Goal: Information Seeking & Learning: Learn about a topic

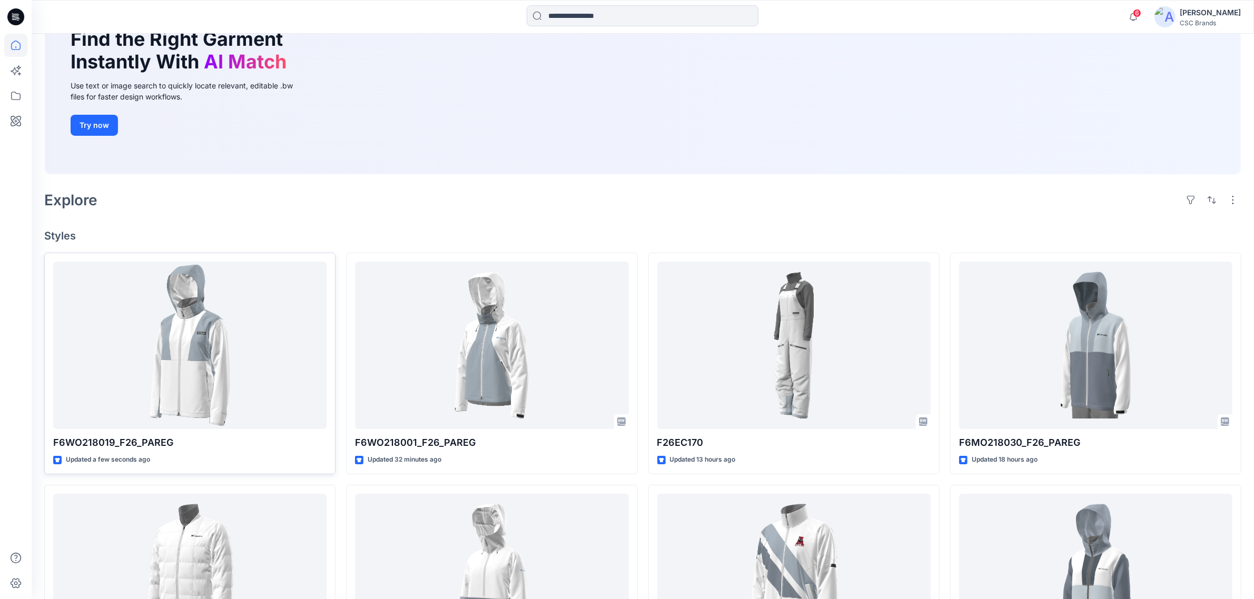
scroll to position [132, 0]
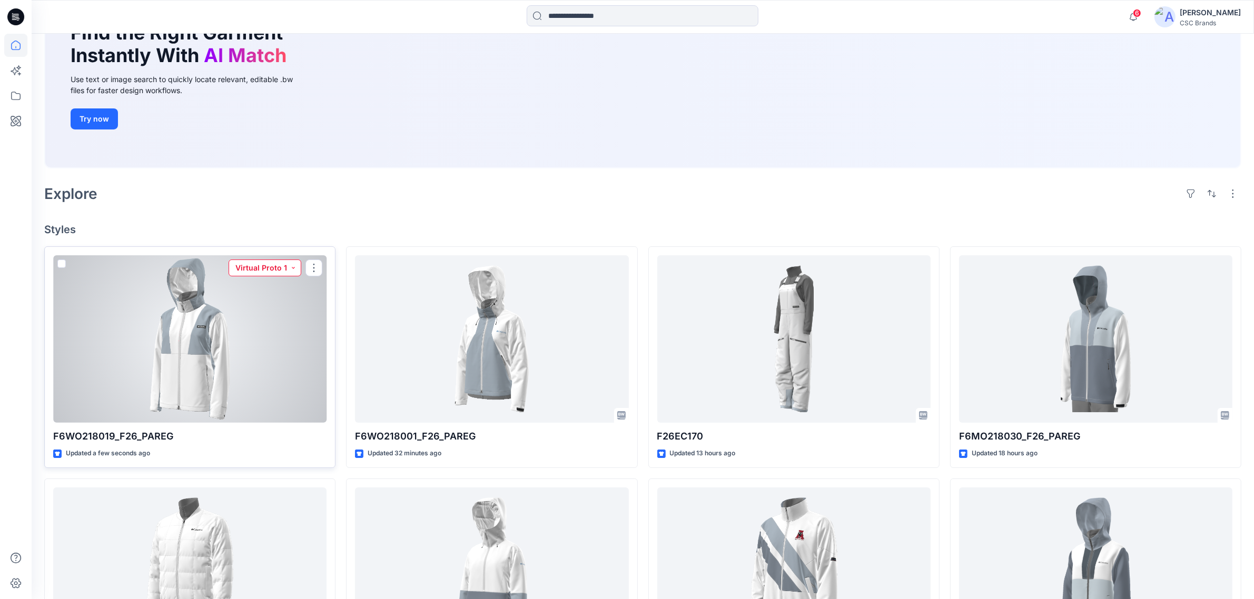
click at [286, 268] on button "Virtual Proto 1" at bounding box center [265, 268] width 73 height 17
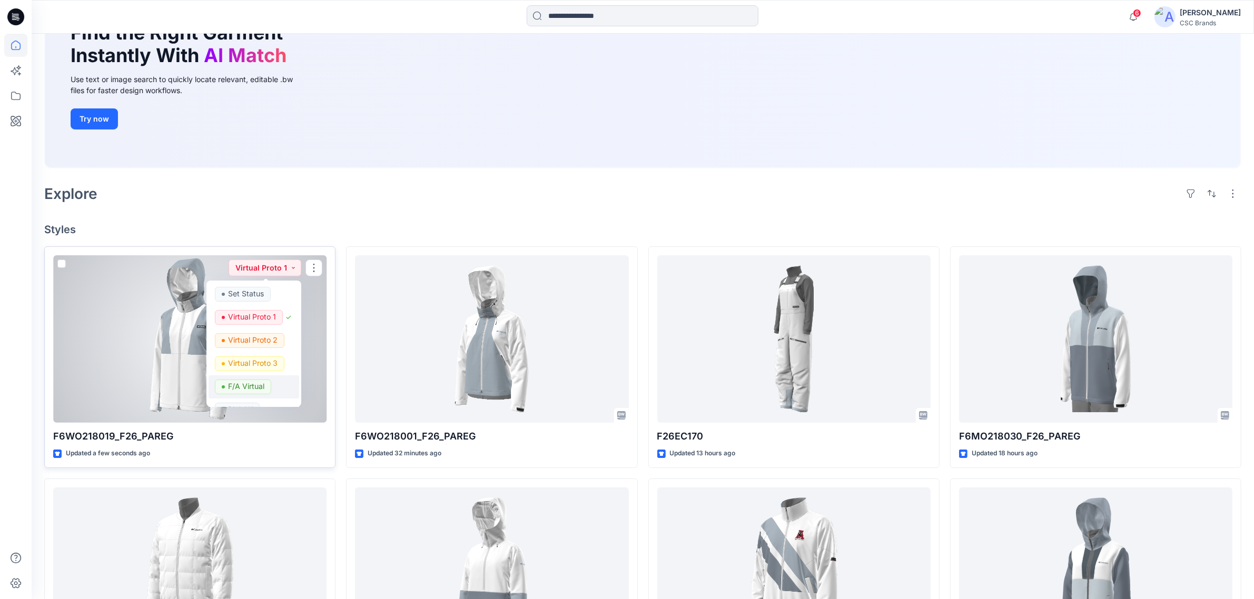
click at [238, 388] on p "F/A Virtual" at bounding box center [246, 387] width 36 height 14
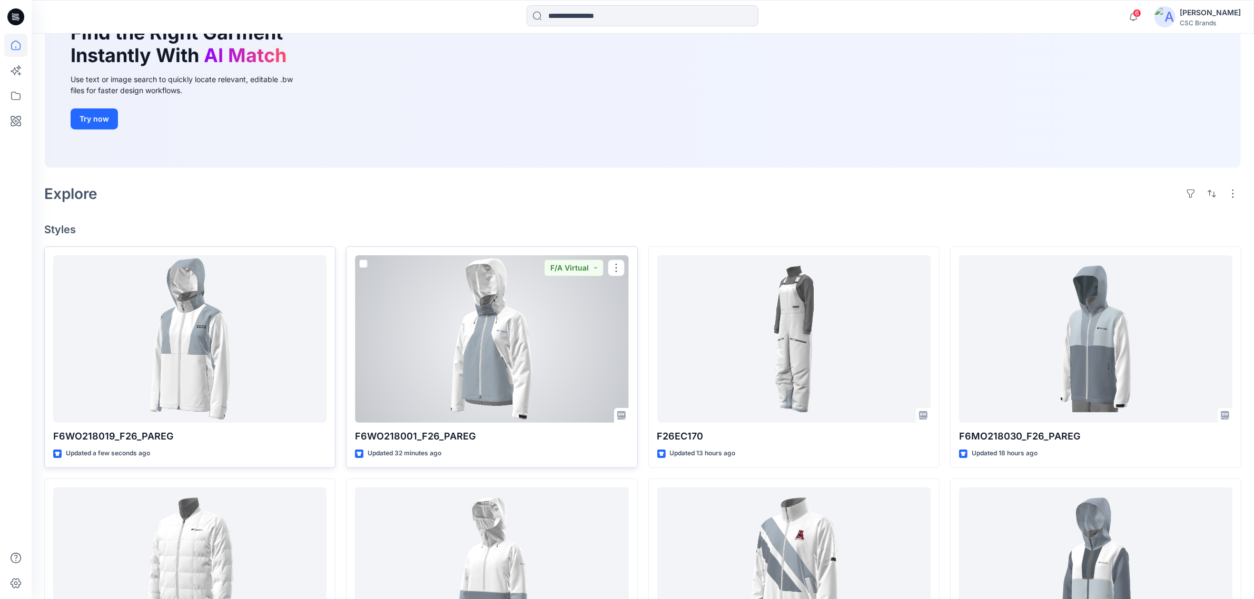
click at [454, 351] on div at bounding box center [491, 339] width 273 height 168
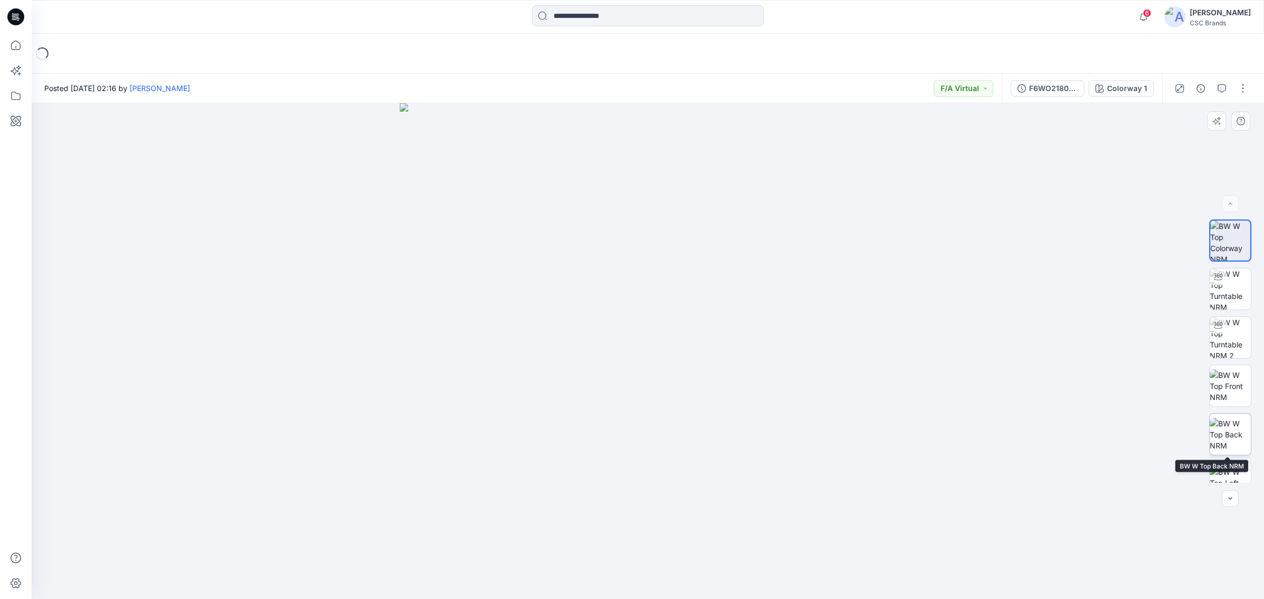
click at [1222, 438] on img at bounding box center [1230, 434] width 41 height 33
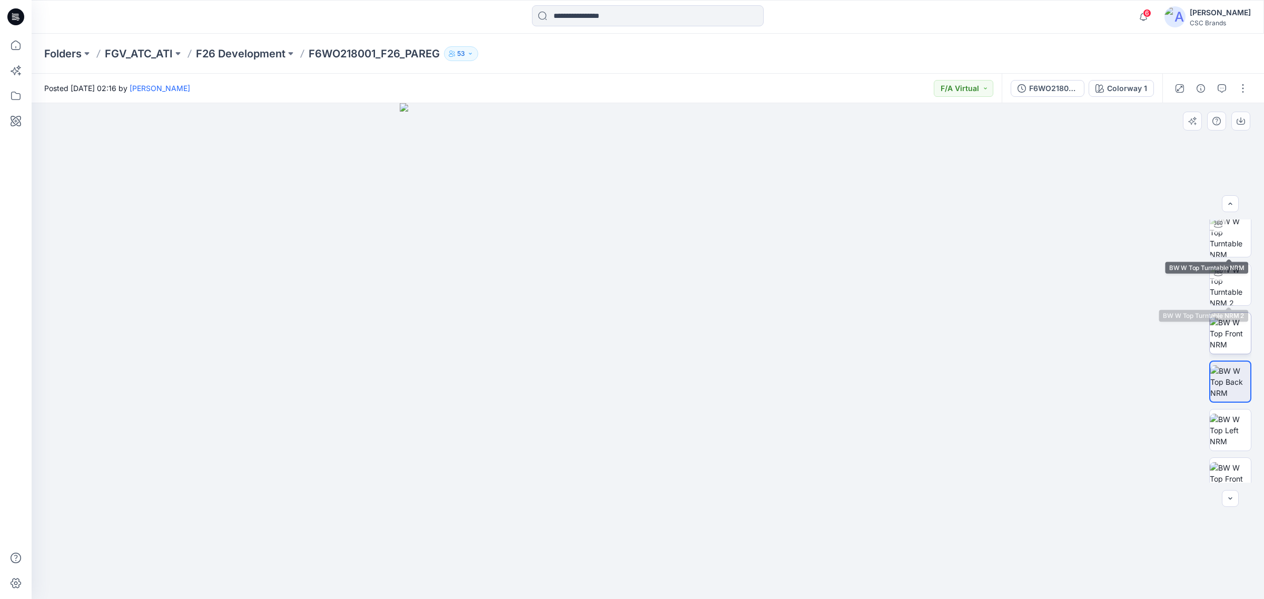
scroll to position [66, 0]
click at [1228, 230] on img at bounding box center [1230, 223] width 41 height 41
drag, startPoint x: 851, startPoint y: 289, endPoint x: 596, endPoint y: 312, distance: 256.5
click at [569, 312] on div at bounding box center [648, 351] width 1233 height 496
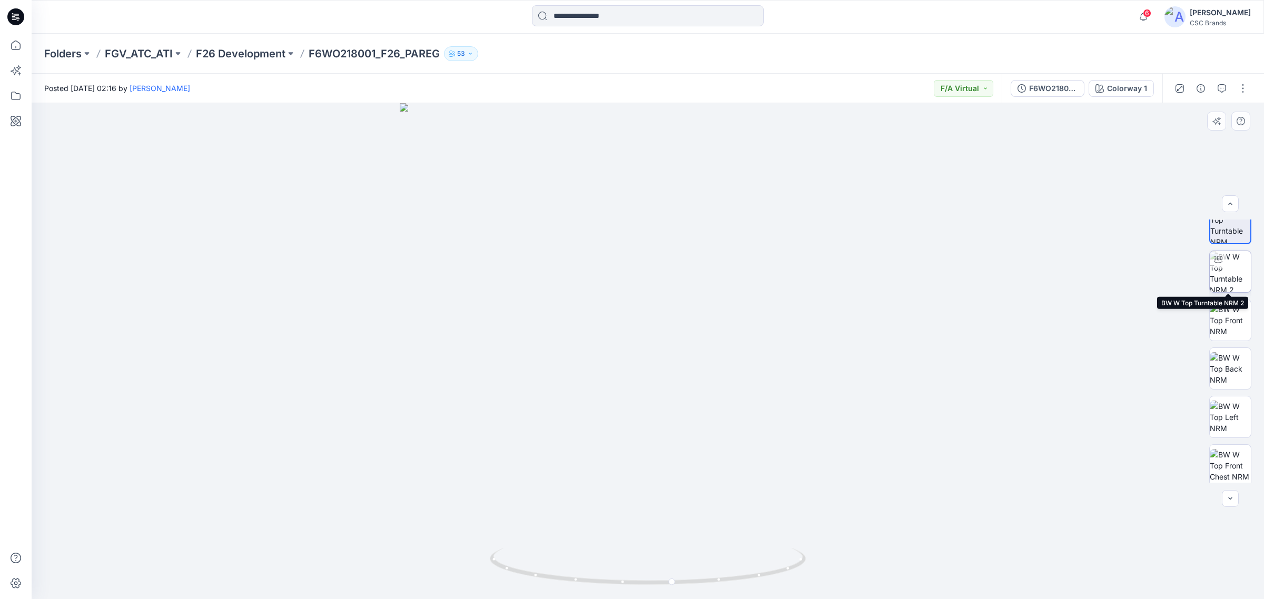
click at [1226, 280] on img at bounding box center [1230, 271] width 41 height 41
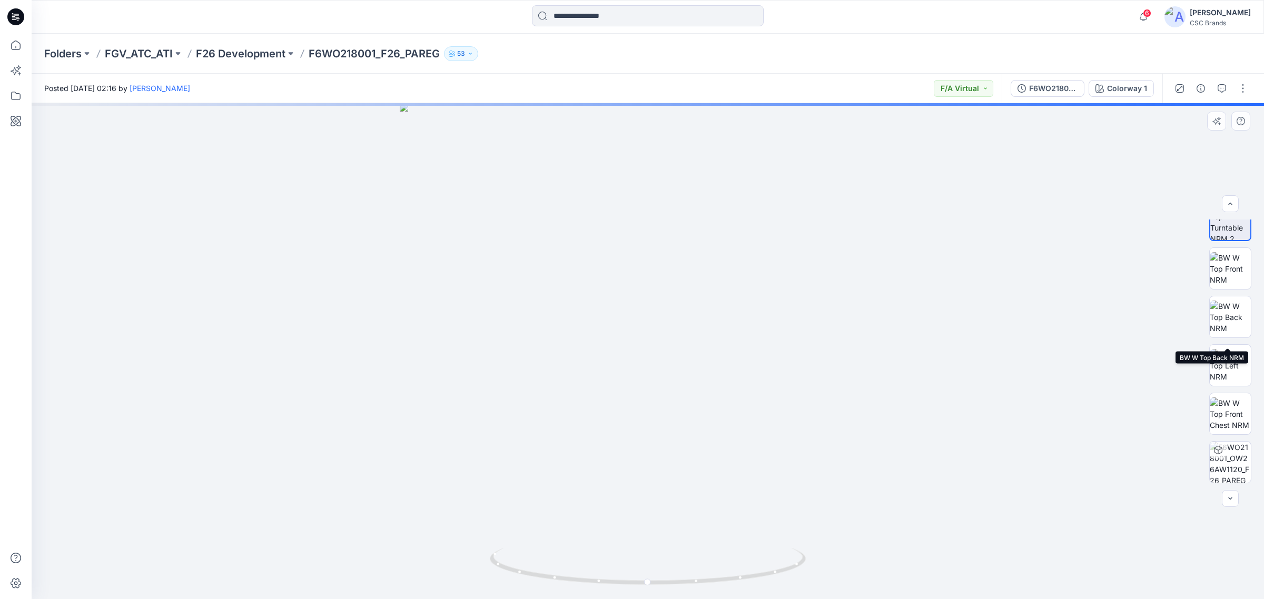
scroll to position [0, 0]
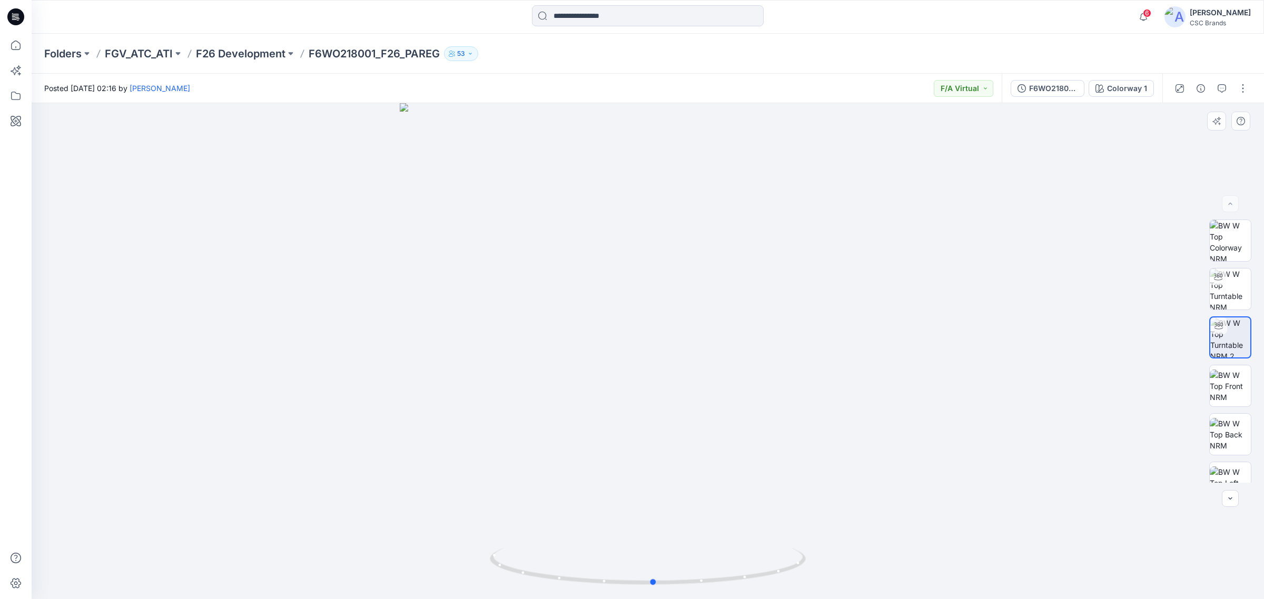
drag, startPoint x: 809, startPoint y: 431, endPoint x: 814, endPoint y: 445, distance: 15.4
click at [814, 445] on div at bounding box center [648, 351] width 1233 height 496
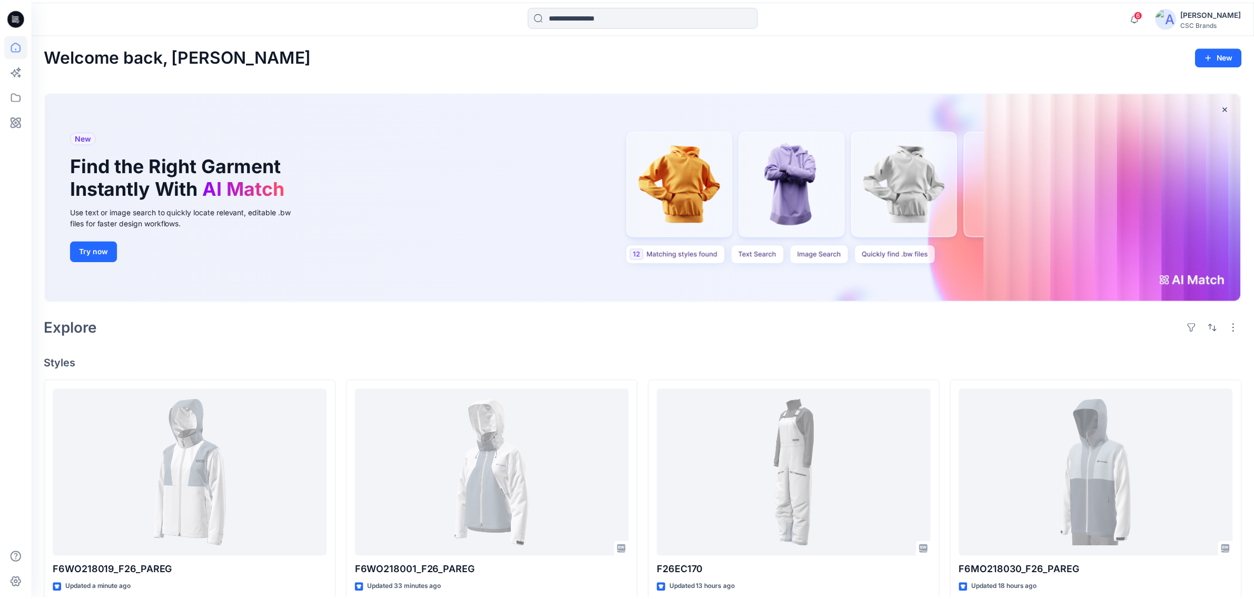
scroll to position [132, 0]
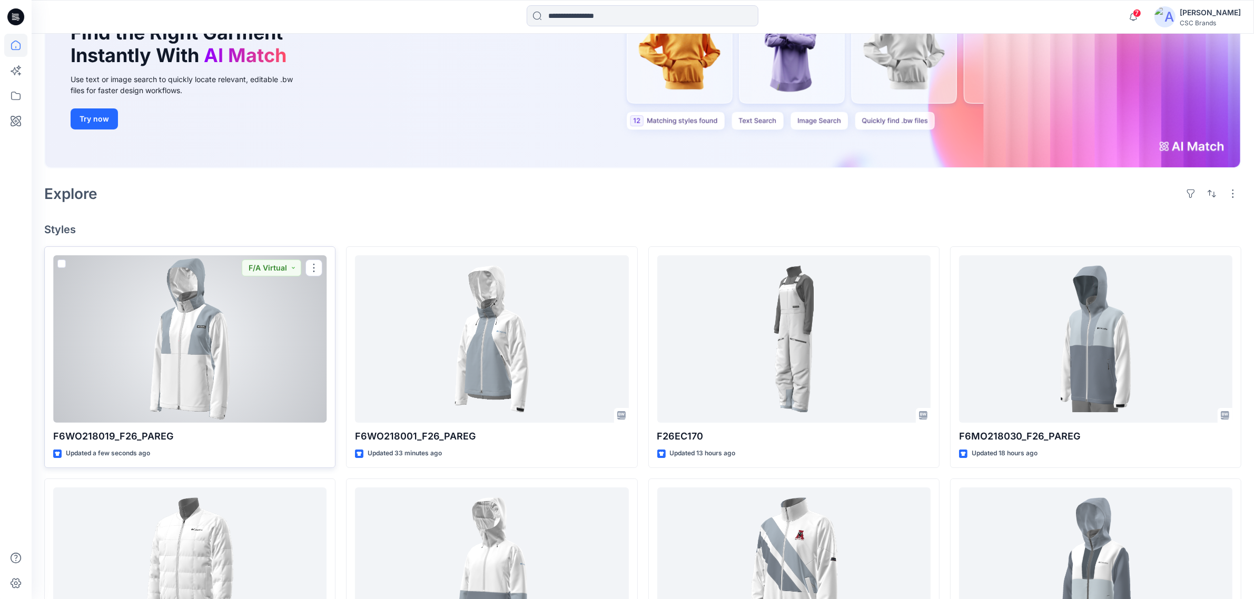
click at [153, 330] on div at bounding box center [189, 339] width 273 height 168
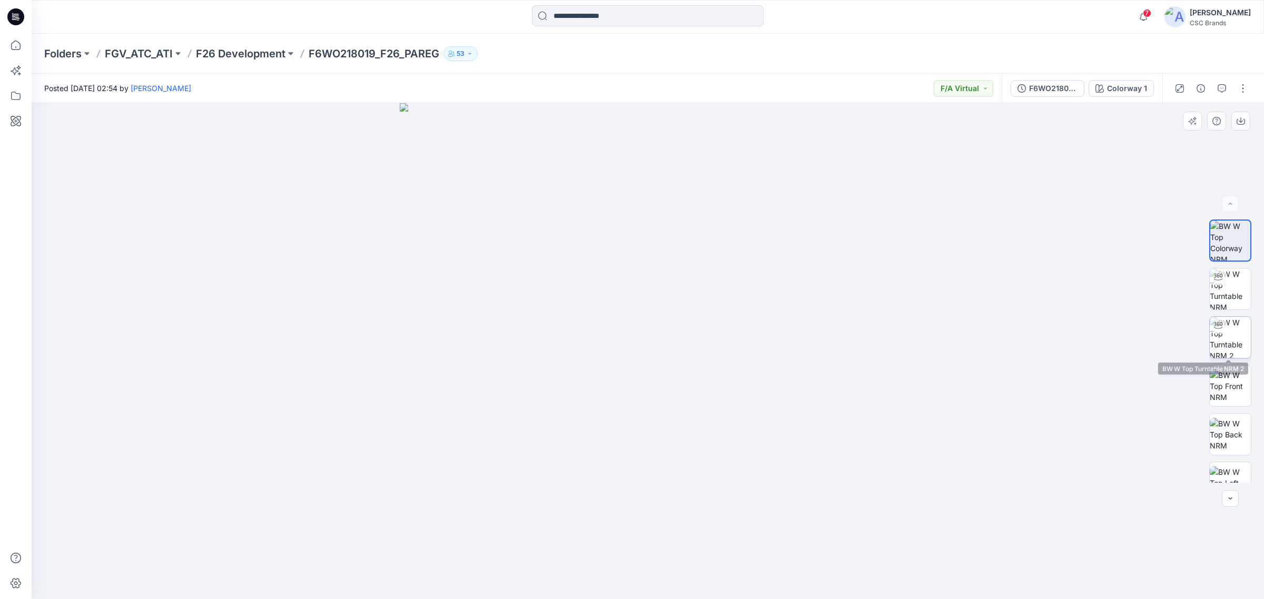
click at [1232, 342] on img at bounding box center [1230, 337] width 41 height 41
drag, startPoint x: 830, startPoint y: 414, endPoint x: 607, endPoint y: 421, distance: 222.4
click at [607, 421] on div at bounding box center [648, 351] width 1233 height 496
drag, startPoint x: 770, startPoint y: 405, endPoint x: 757, endPoint y: 388, distance: 20.7
click at [709, 411] on div at bounding box center [648, 351] width 1233 height 496
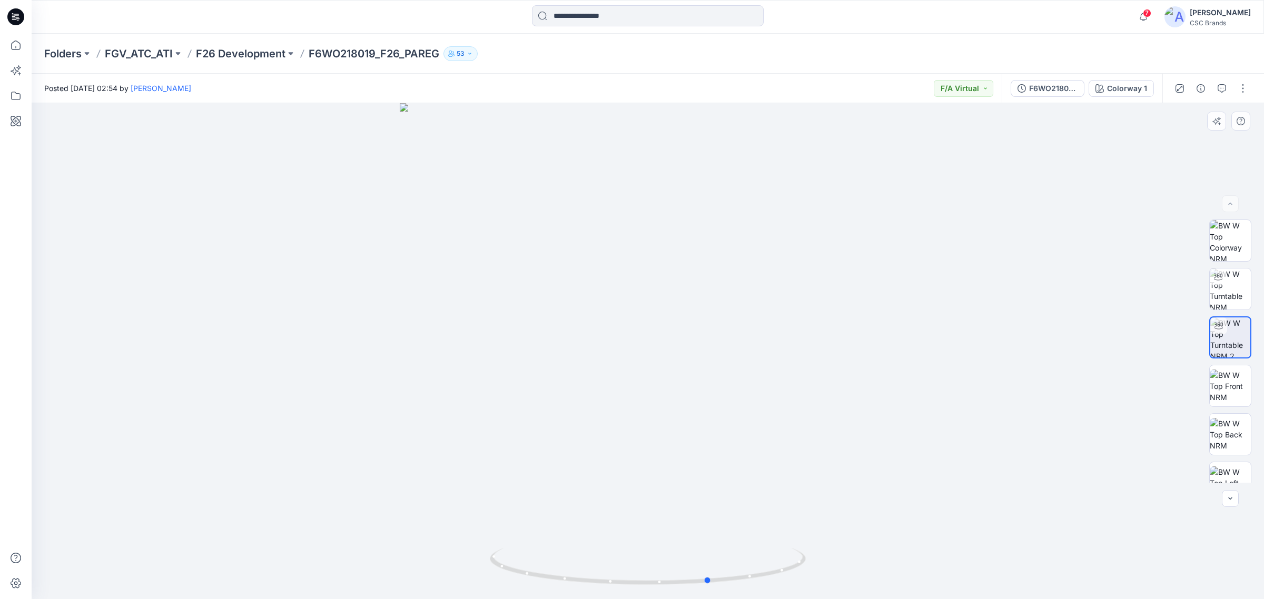
drag, startPoint x: 702, startPoint y: 402, endPoint x: 741, endPoint y: 398, distance: 39.2
click at [741, 398] on div at bounding box center [648, 351] width 1233 height 496
click at [1233, 294] on img at bounding box center [1230, 289] width 41 height 41
drag, startPoint x: 782, startPoint y: 351, endPoint x: 537, endPoint y: 364, distance: 245.3
click at [537, 364] on div at bounding box center [648, 351] width 1233 height 496
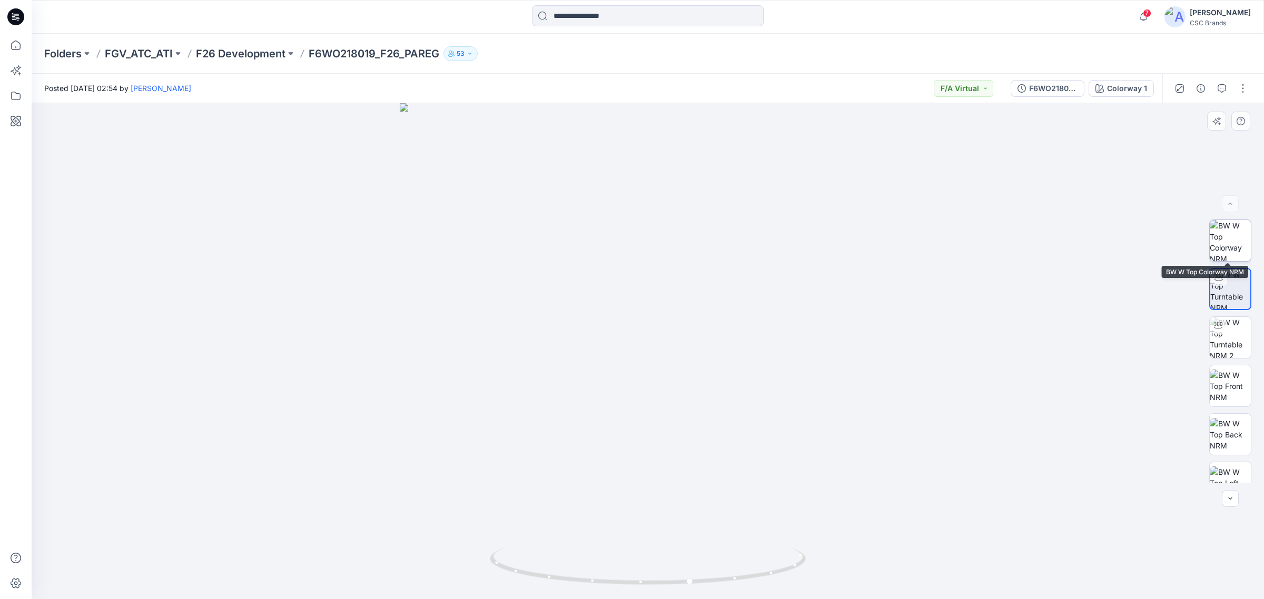
click at [1226, 245] on img at bounding box center [1230, 240] width 41 height 41
click at [1218, 288] on img at bounding box center [1230, 289] width 41 height 41
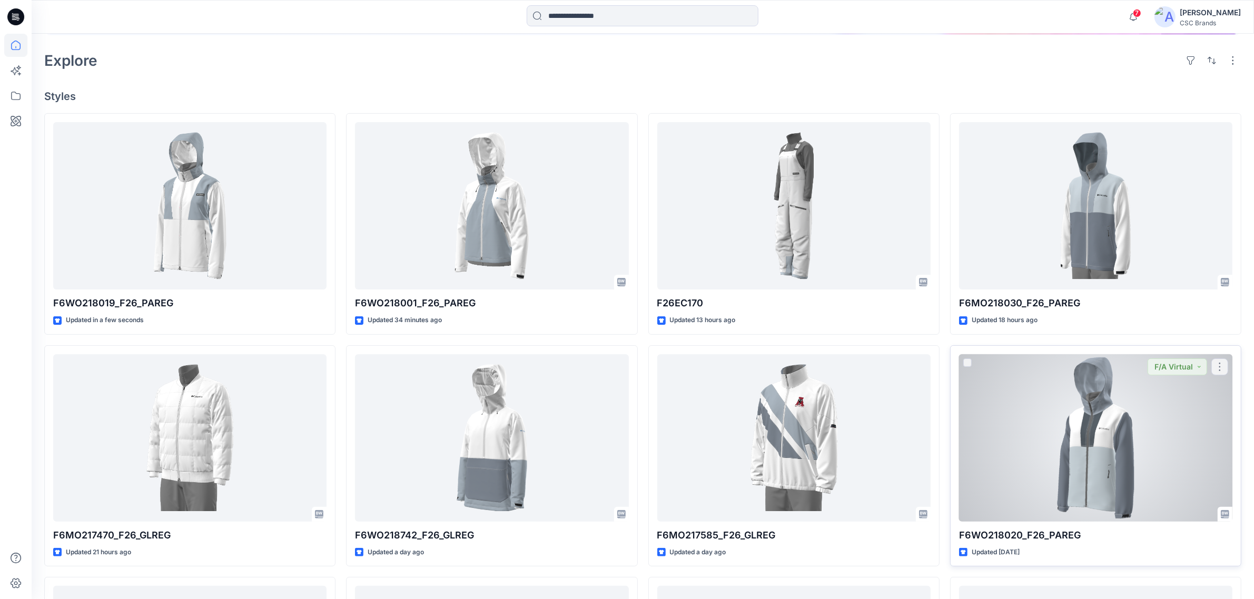
scroll to position [329, 0]
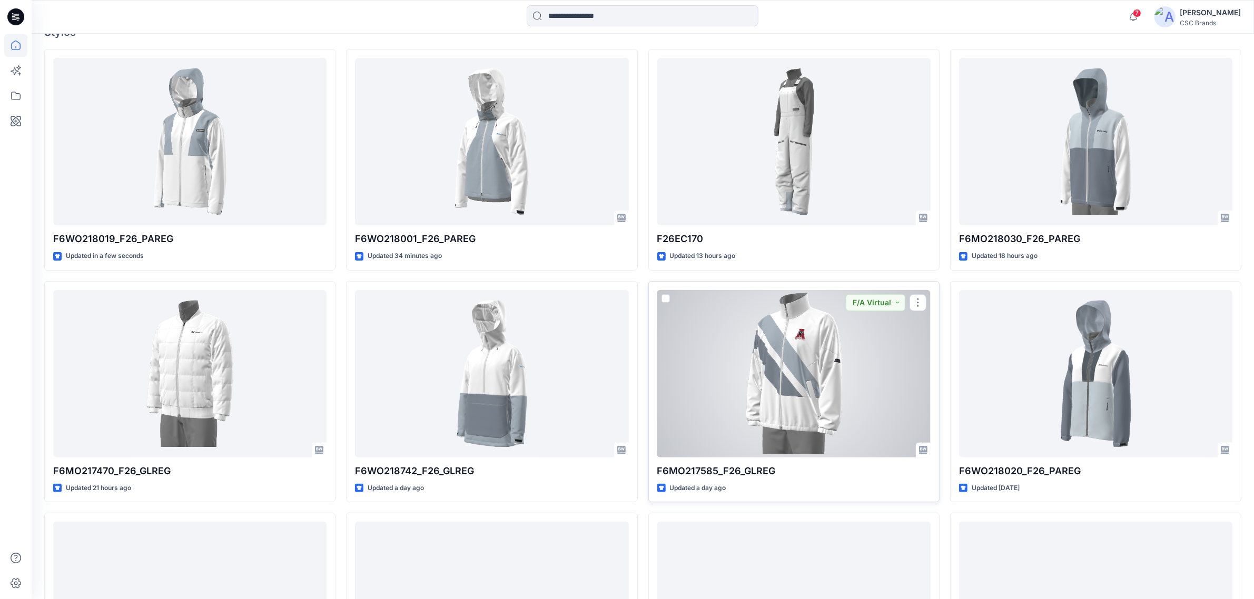
click at [794, 386] on div at bounding box center [793, 374] width 273 height 168
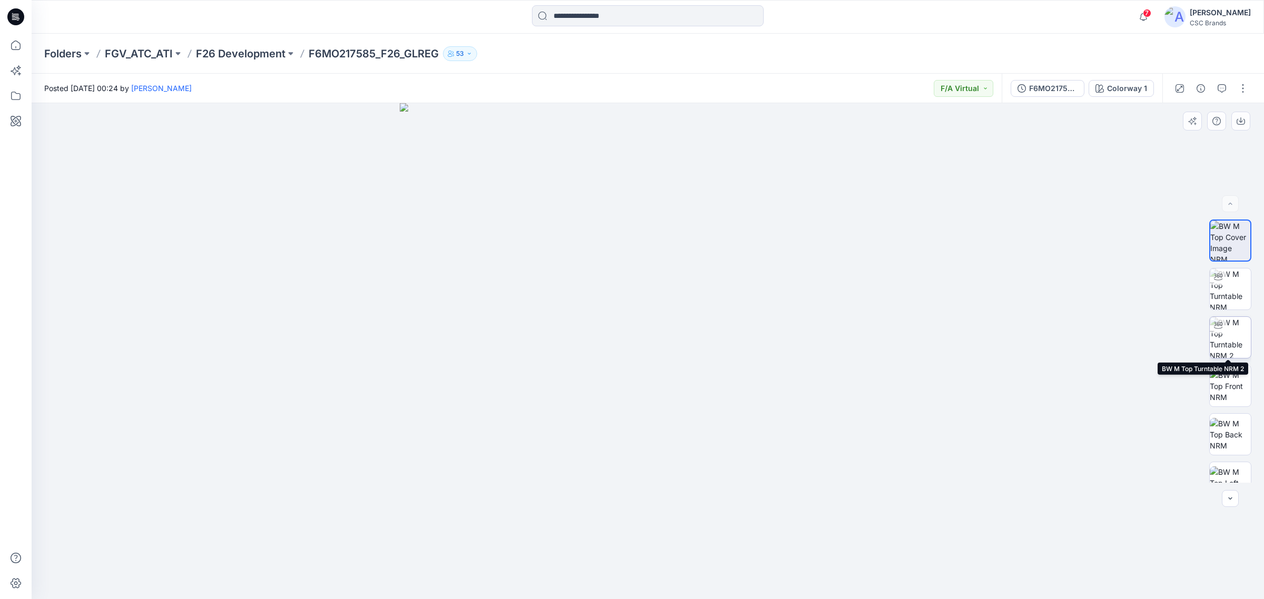
click at [1229, 343] on img at bounding box center [1230, 337] width 41 height 41
drag, startPoint x: 797, startPoint y: 412, endPoint x: 808, endPoint y: 392, distance: 22.6
click at [823, 411] on div at bounding box center [648, 351] width 1233 height 496
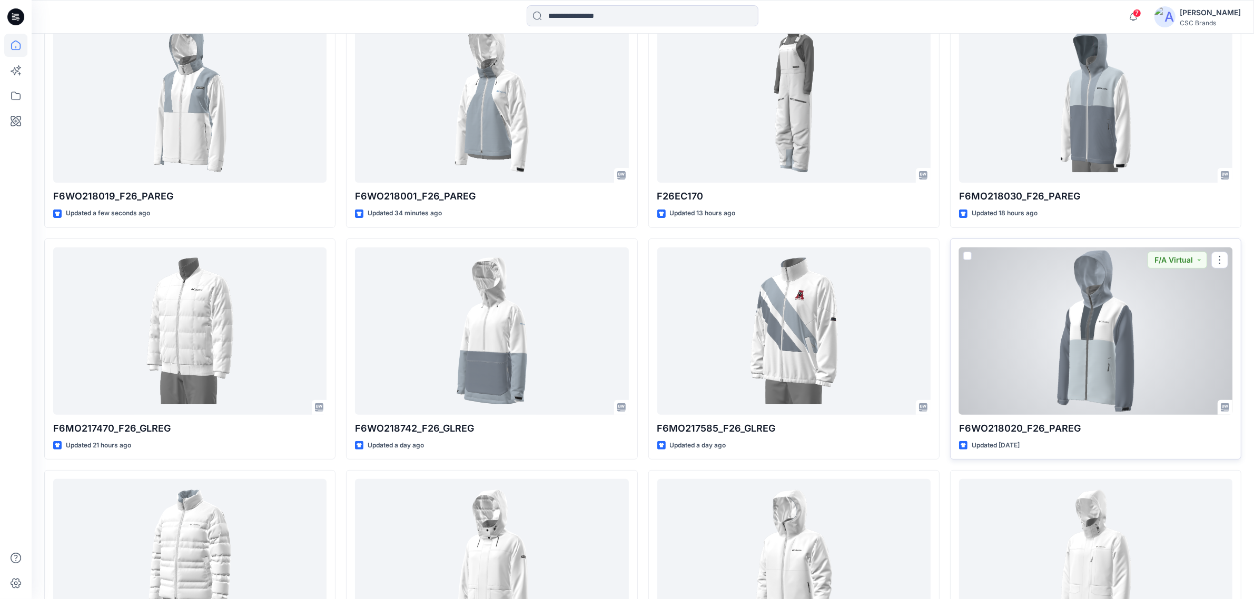
scroll to position [461, 0]
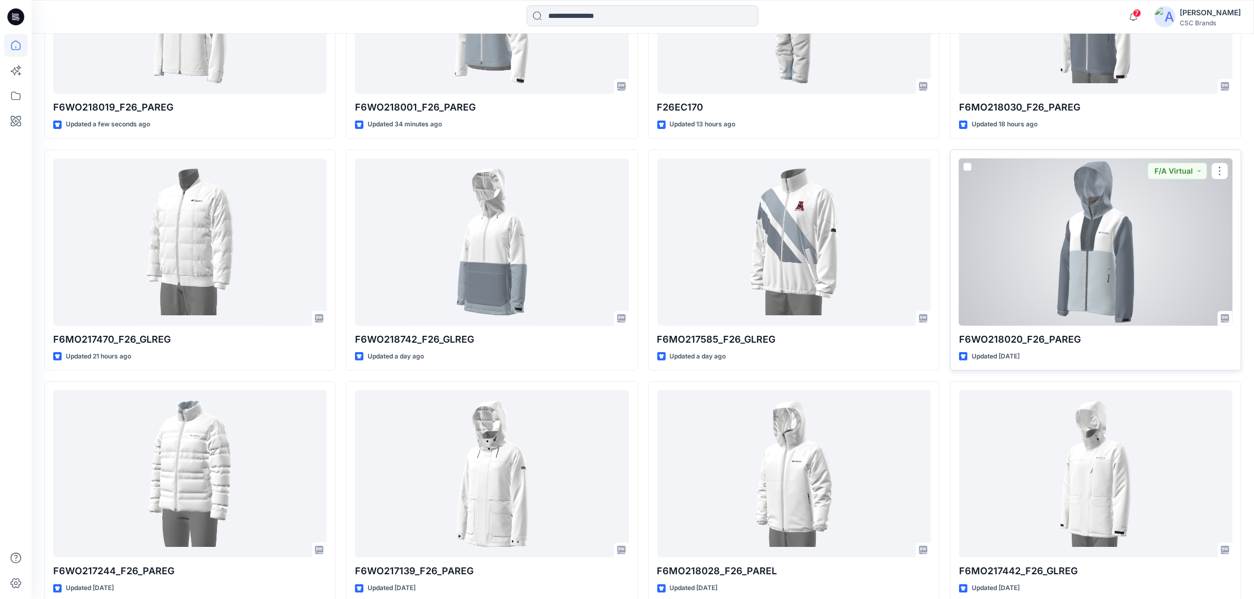
click at [1104, 298] on div at bounding box center [1095, 243] width 273 height 168
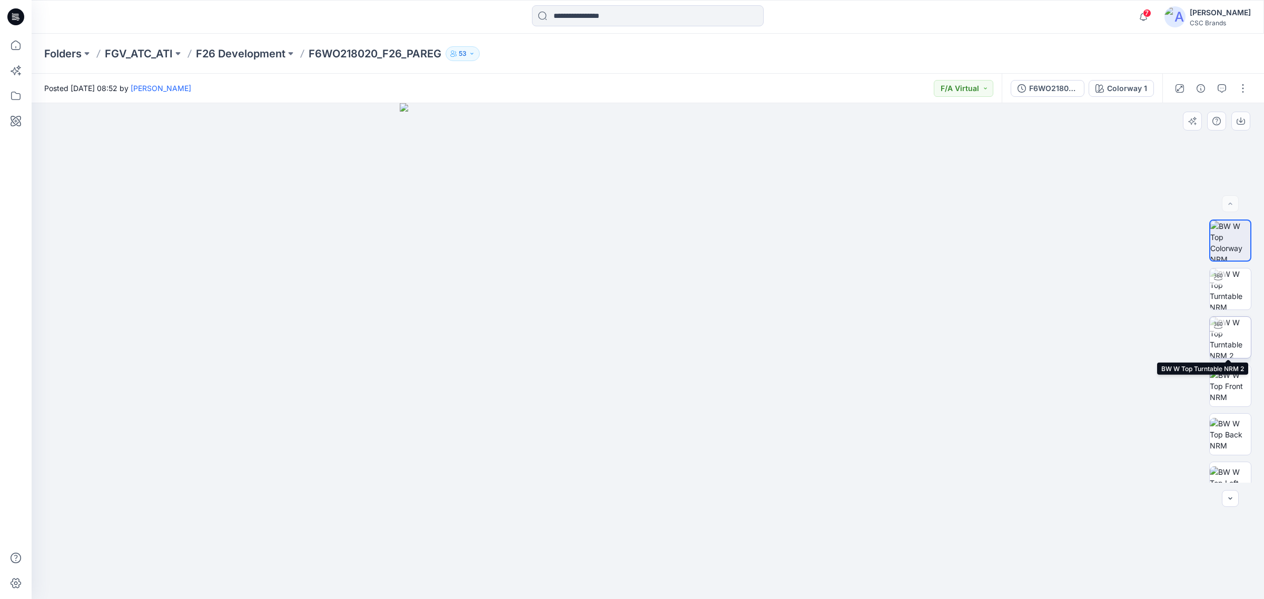
click at [1224, 337] on img at bounding box center [1230, 337] width 41 height 41
drag, startPoint x: 830, startPoint y: 362, endPoint x: 800, endPoint y: 372, distance: 32.2
click at [800, 372] on div at bounding box center [648, 351] width 1233 height 496
drag, startPoint x: 722, startPoint y: 383, endPoint x: 738, endPoint y: 385, distance: 15.9
click at [738, 385] on div at bounding box center [648, 351] width 1233 height 496
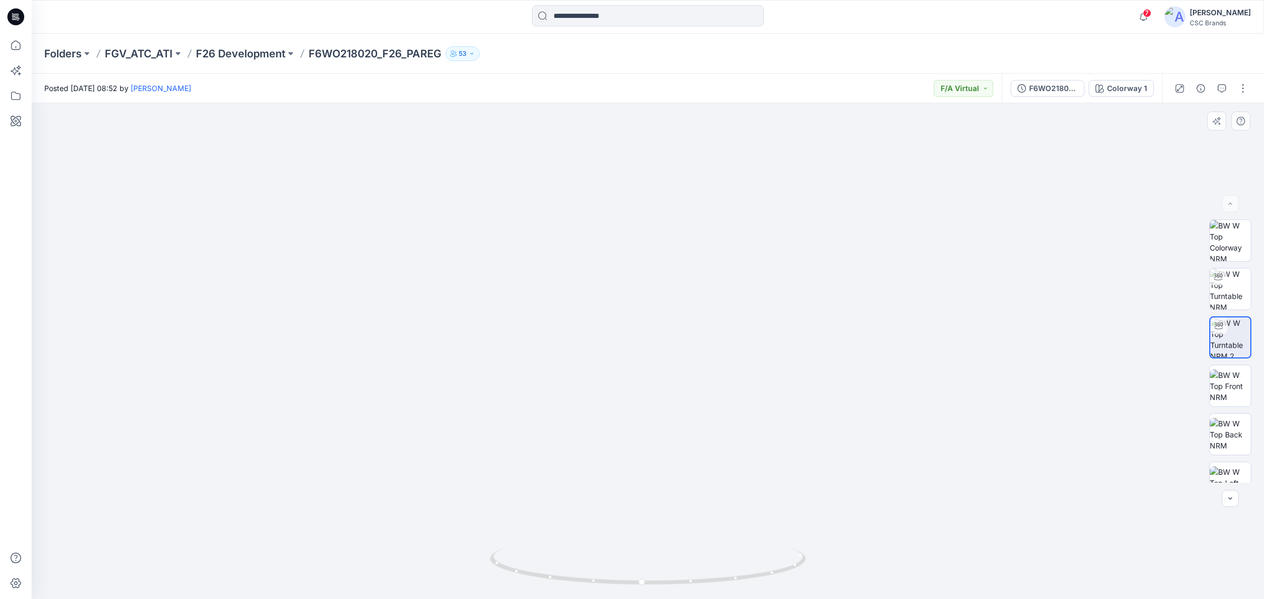
drag, startPoint x: 802, startPoint y: 349, endPoint x: 753, endPoint y: 349, distance: 48.5
click at [751, 351] on img at bounding box center [648, 239] width 952 height 721
click at [1234, 392] on img at bounding box center [1230, 386] width 41 height 33
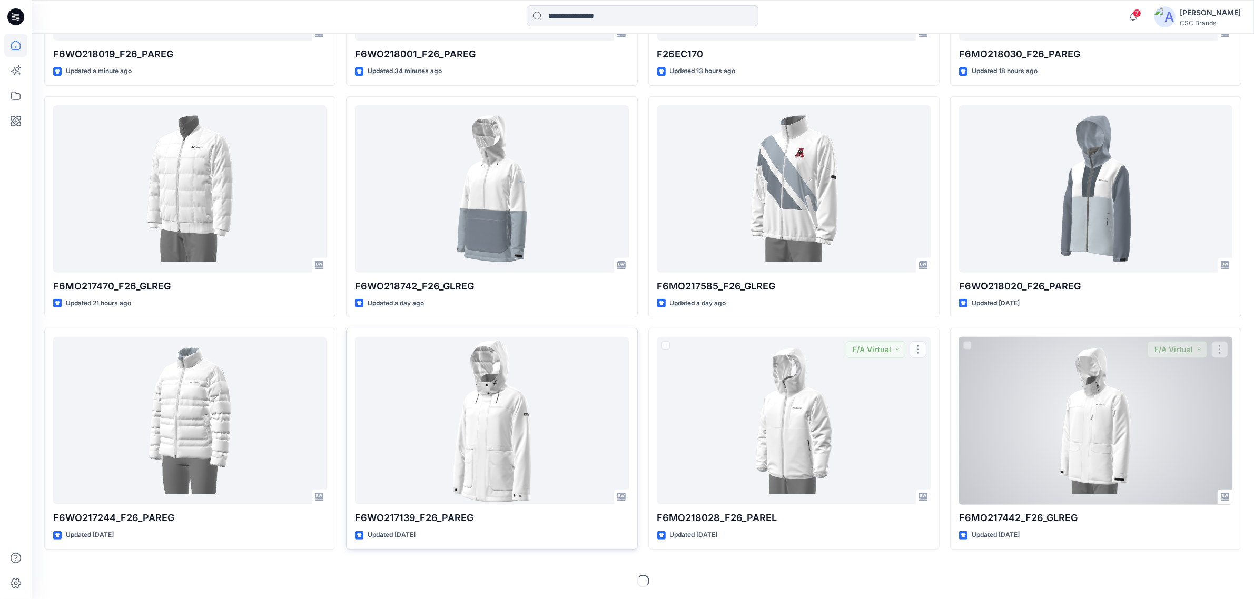
scroll to position [515, 0]
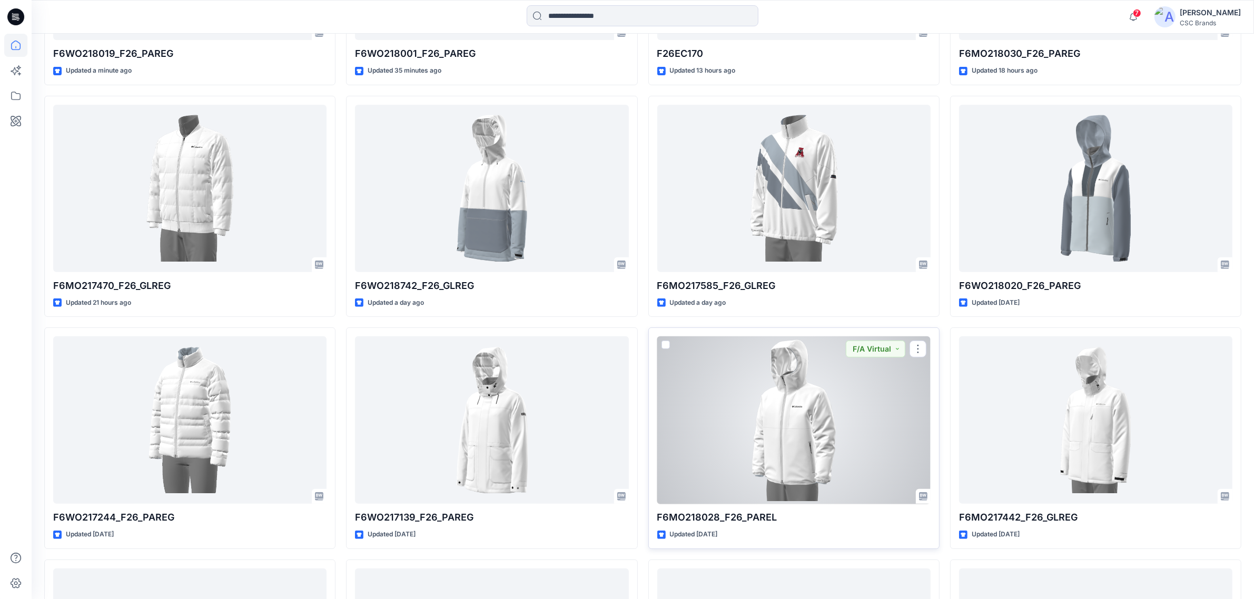
click at [809, 459] on div at bounding box center [793, 421] width 273 height 168
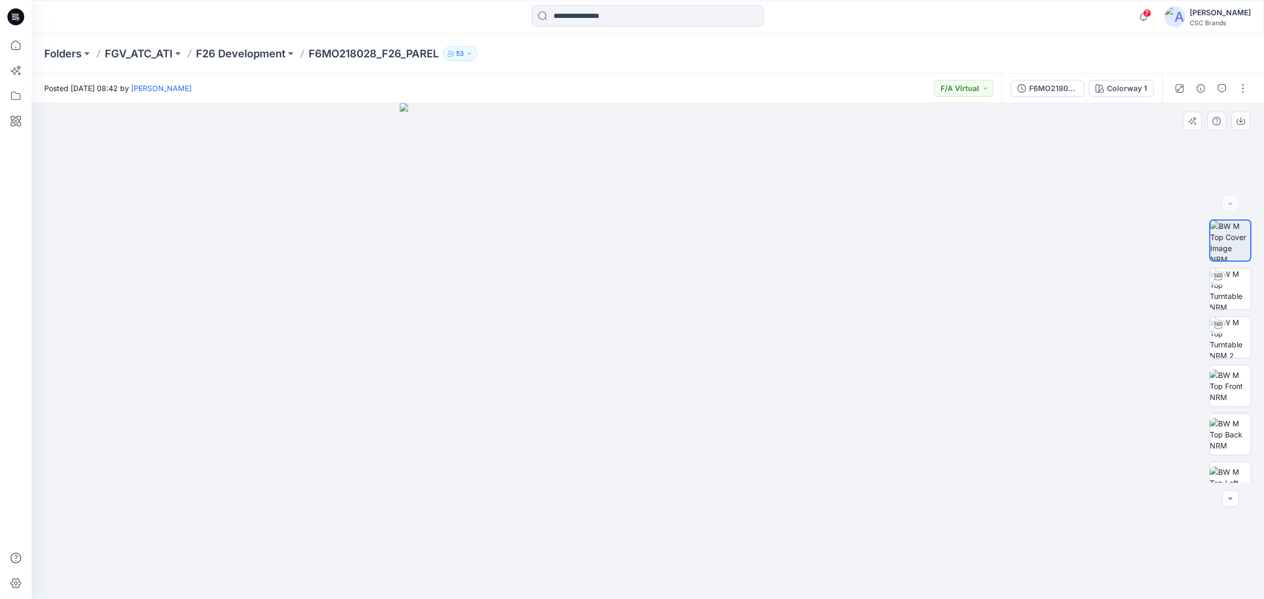
drag, startPoint x: 907, startPoint y: 412, endPoint x: 636, endPoint y: 375, distance: 273.8
click at [691, 398] on div at bounding box center [648, 351] width 1233 height 497
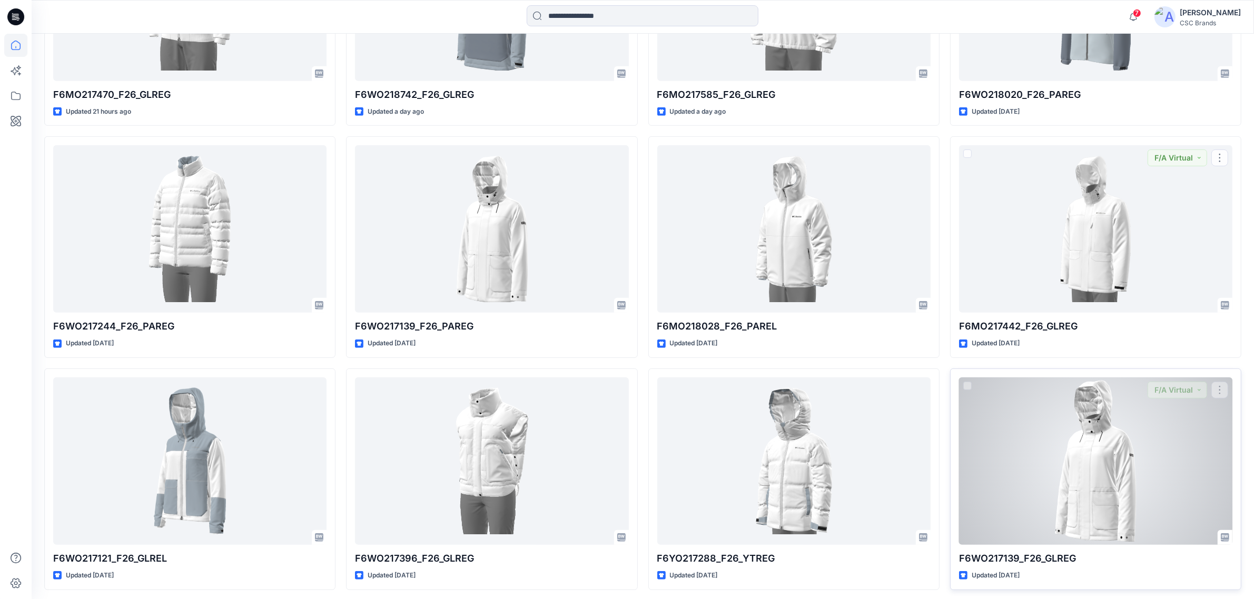
scroll to position [712, 0]
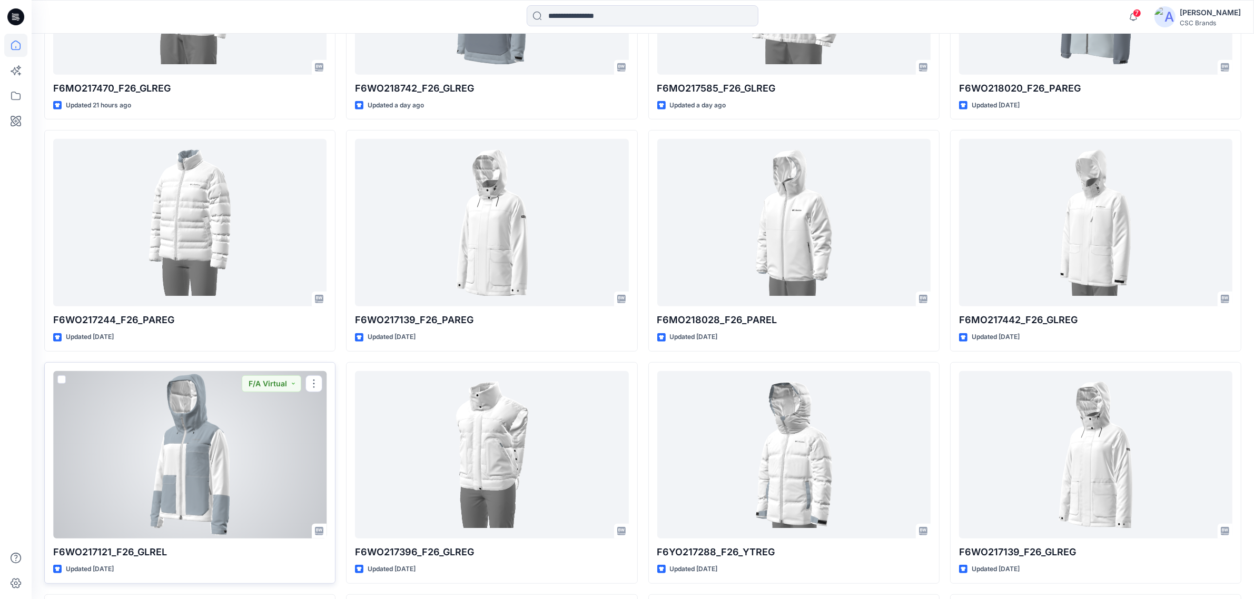
click at [225, 446] on div at bounding box center [189, 455] width 273 height 168
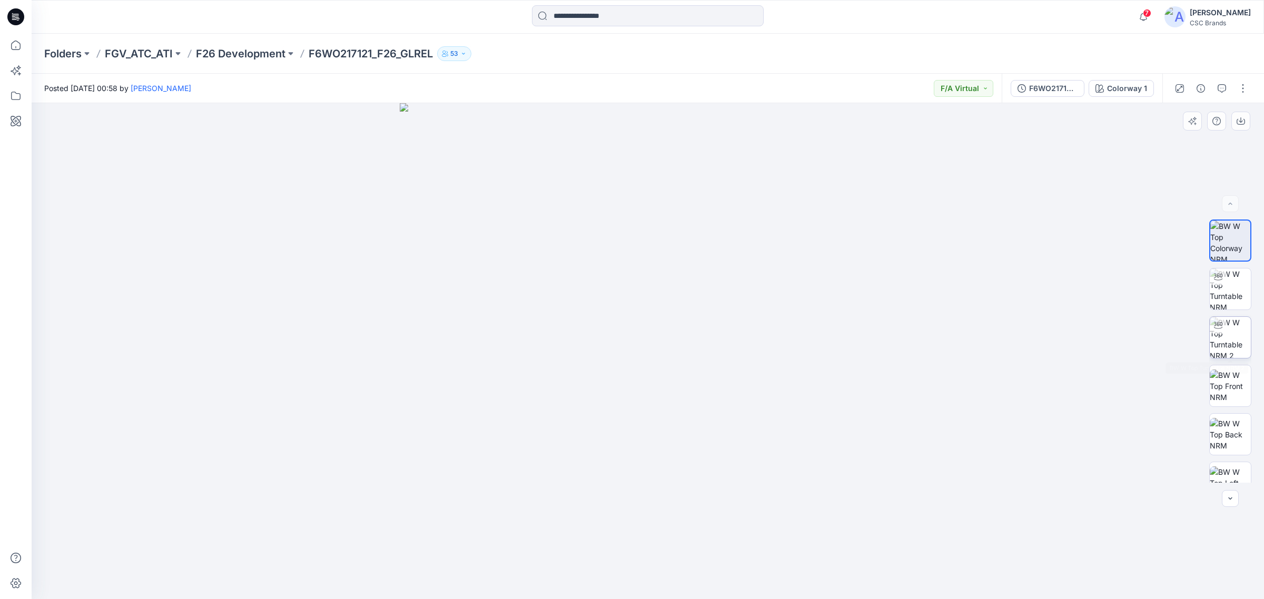
click at [1234, 336] on img at bounding box center [1230, 337] width 41 height 41
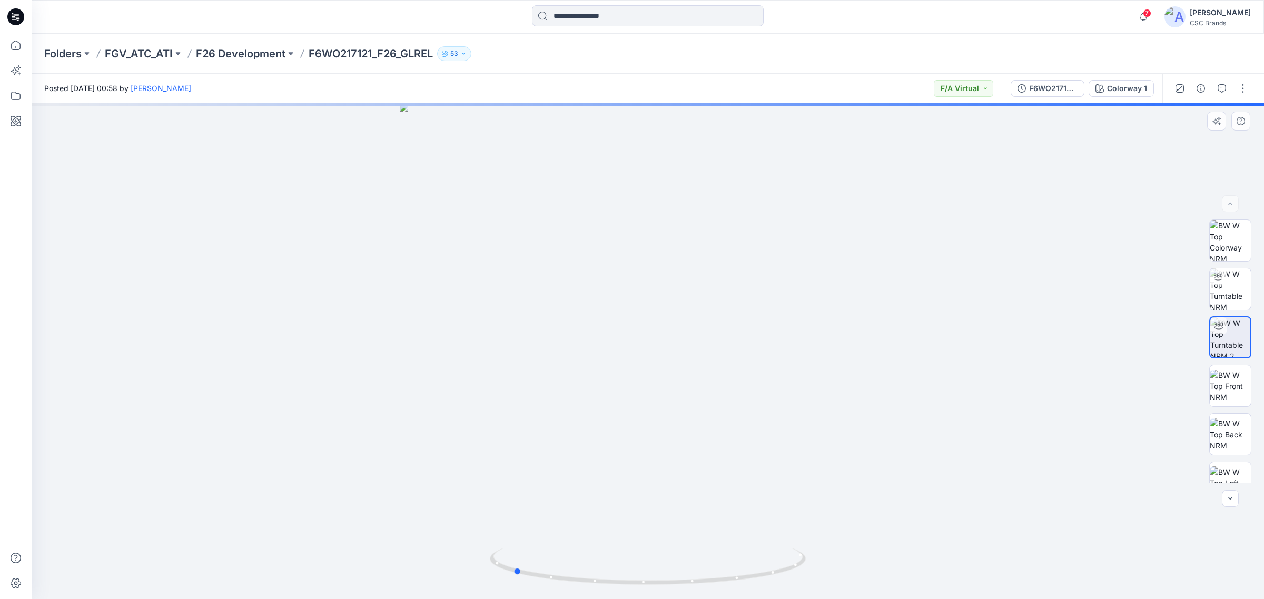
drag, startPoint x: 800, startPoint y: 348, endPoint x: 702, endPoint y: 353, distance: 98.1
click at [702, 353] on div at bounding box center [648, 351] width 1233 height 496
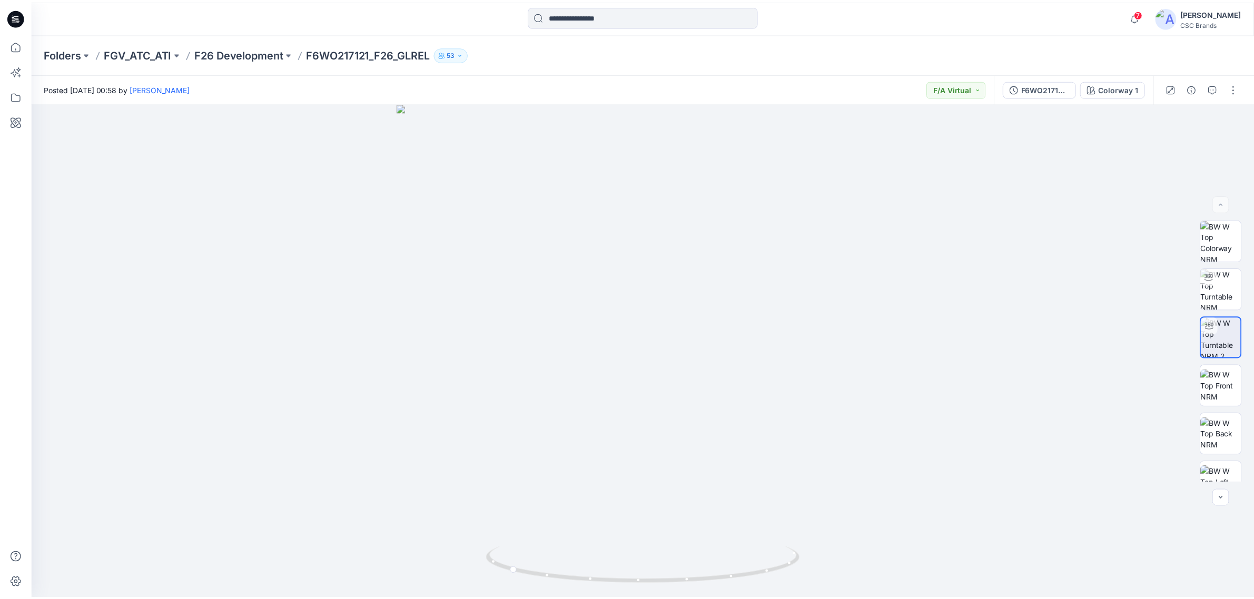
scroll to position [712, 0]
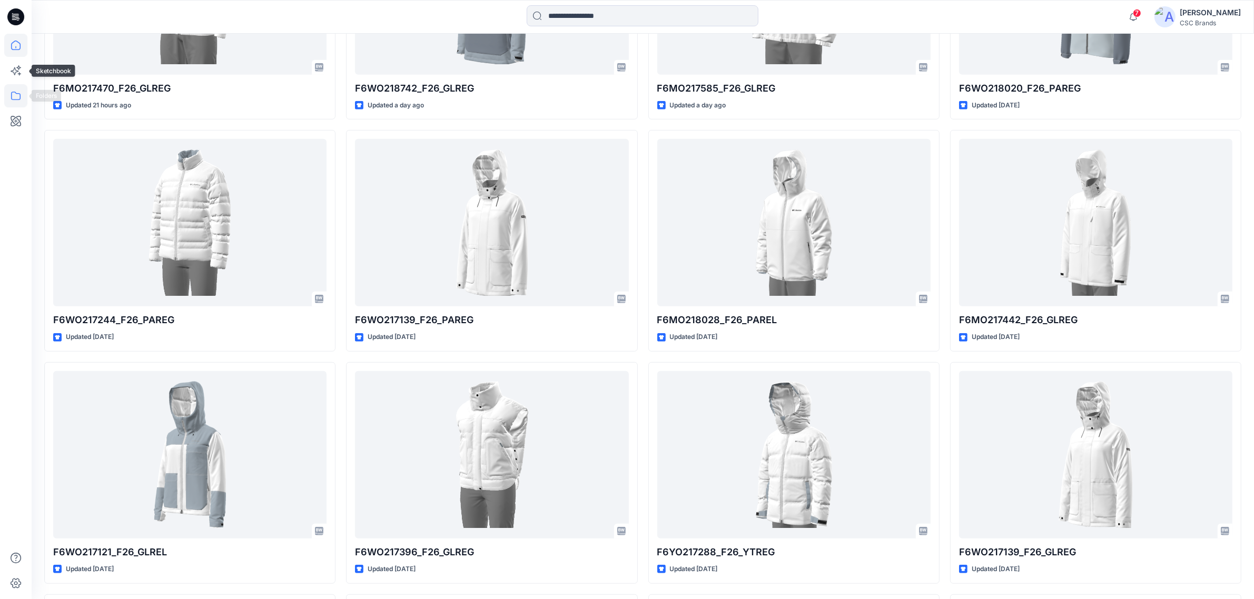
click at [17, 96] on icon at bounding box center [15, 95] width 23 height 23
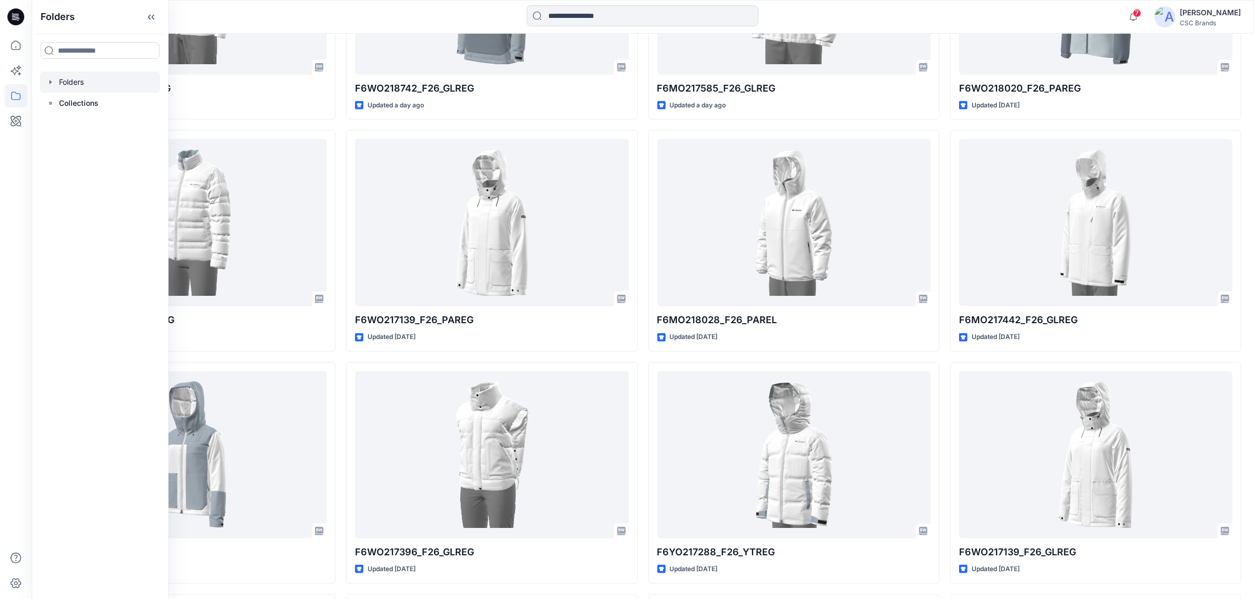
click at [46, 83] on icon "button" at bounding box center [50, 82] width 8 height 8
click at [65, 104] on icon "button" at bounding box center [61, 103] width 8 height 8
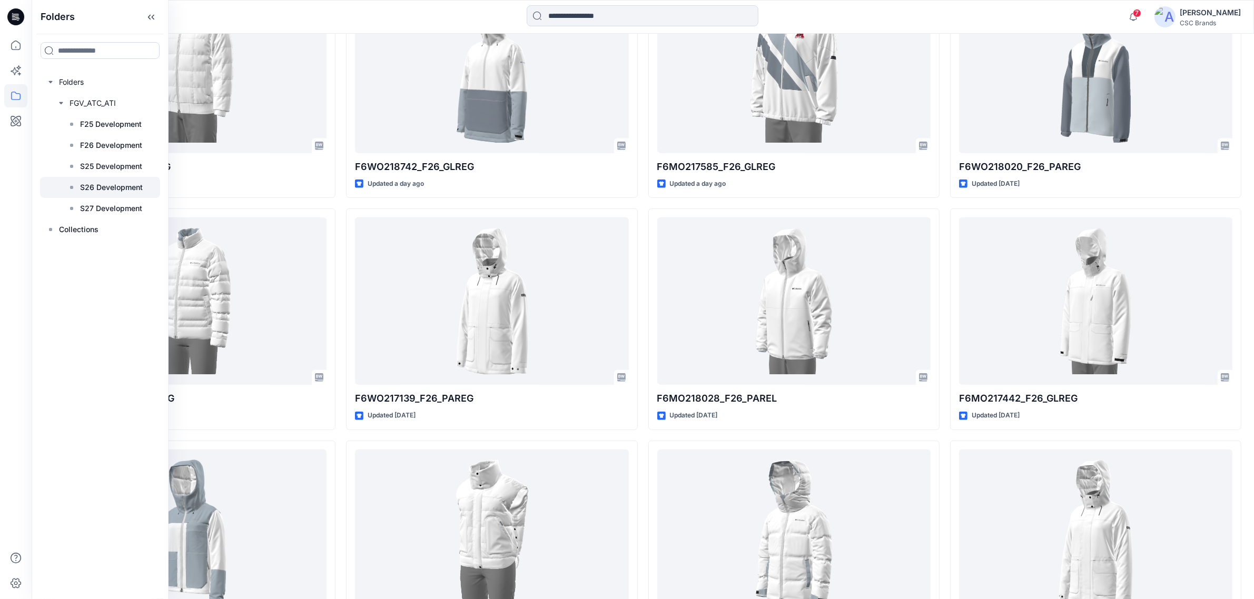
scroll to position [515, 0]
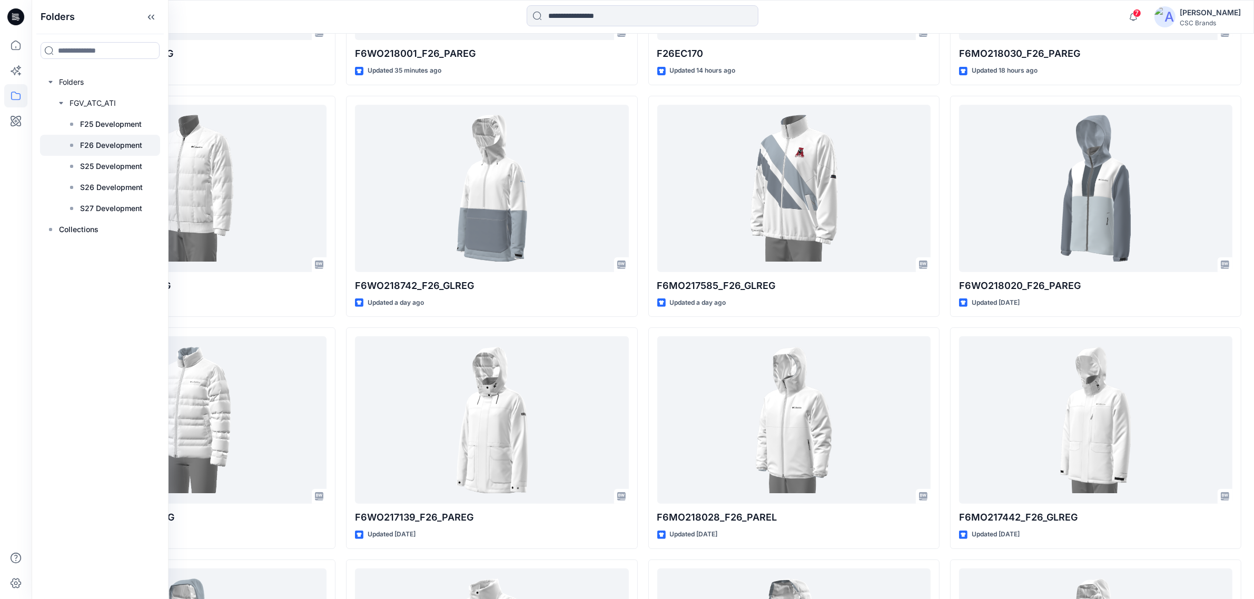
click at [93, 140] on p "F26 Development" at bounding box center [111, 145] width 62 height 13
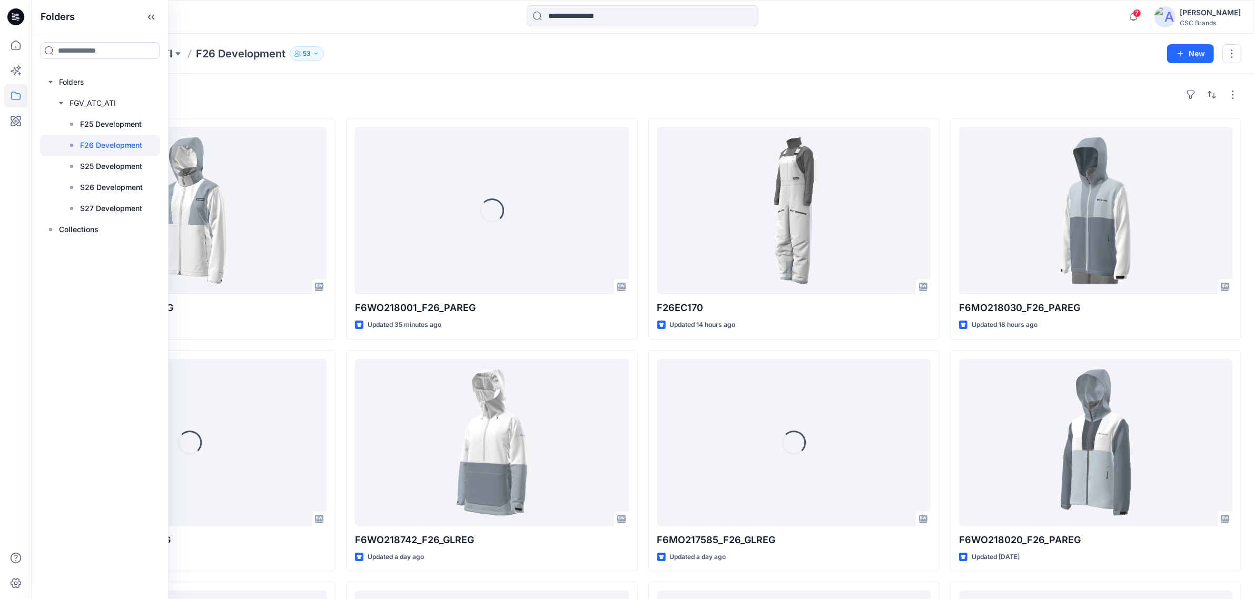
click at [369, 94] on div "Styles" at bounding box center [642, 94] width 1197 height 17
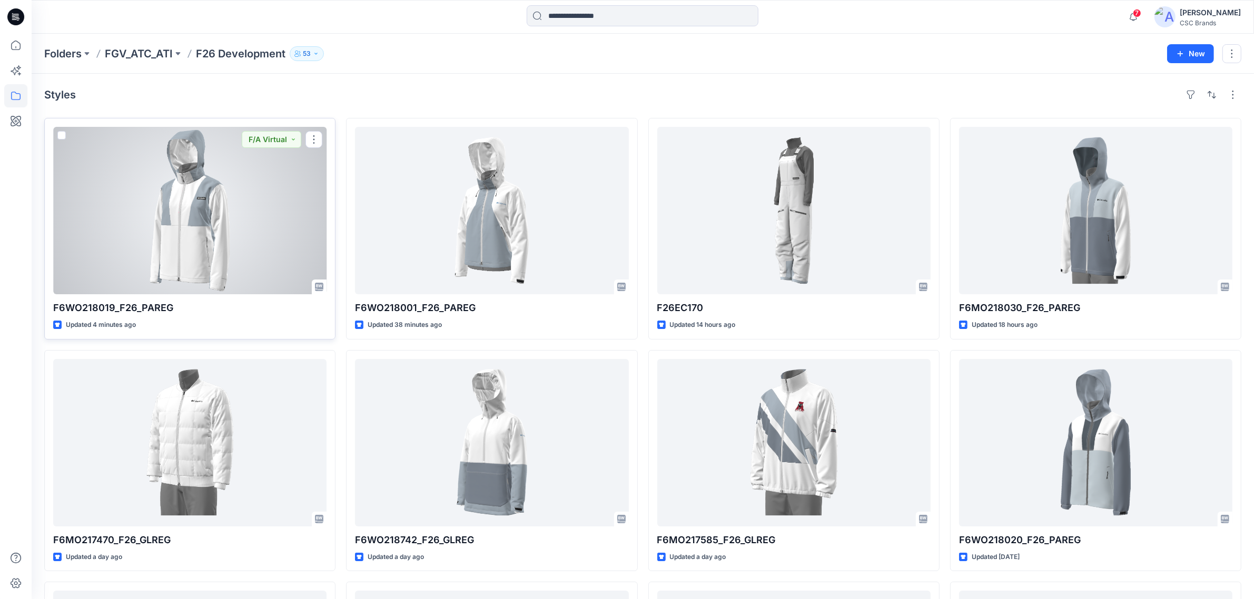
click at [243, 256] on div at bounding box center [189, 211] width 273 height 168
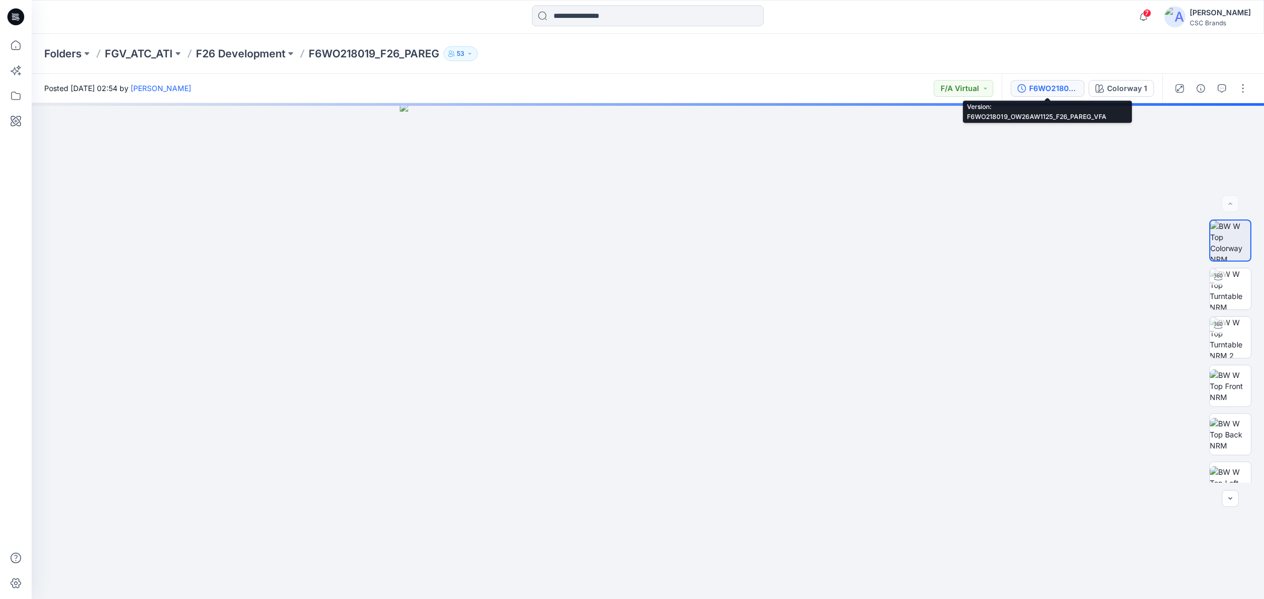
click at [1063, 88] on div "F6WO218019_OW26AW1125_F26_PAREG_VFA" at bounding box center [1053, 89] width 48 height 12
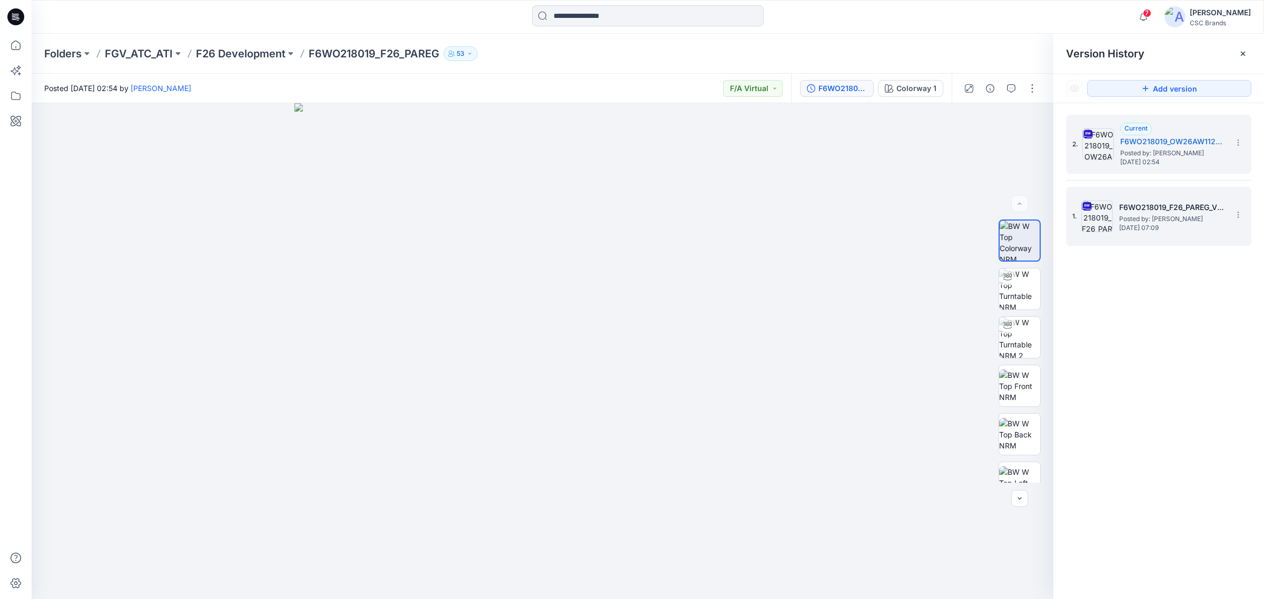
click at [1099, 229] on img at bounding box center [1098, 217] width 32 height 32
click at [1102, 154] on img at bounding box center [1099, 145] width 32 height 32
click at [1100, 217] on img at bounding box center [1098, 217] width 32 height 32
click at [1146, 152] on span "Posted by: [PERSON_NAME]" at bounding box center [1172, 153] width 105 height 11
